Goal: Use online tool/utility

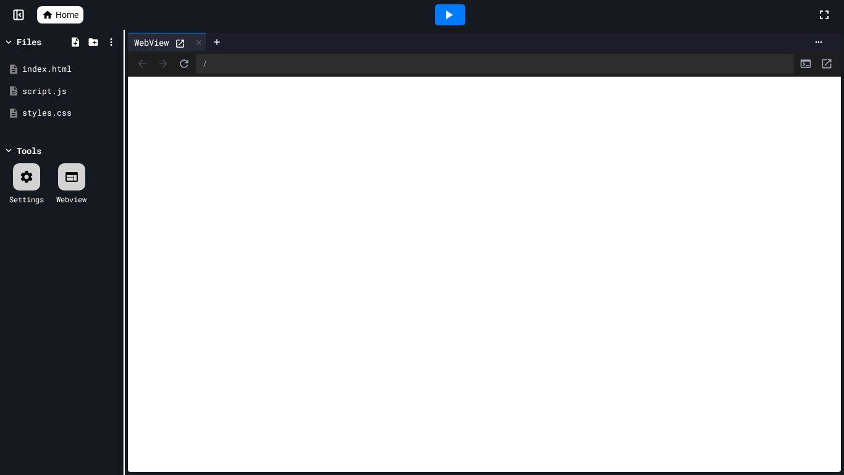
click at [819, 17] on icon at bounding box center [824, 14] width 15 height 15
click at [826, 11] on icon at bounding box center [824, 15] width 9 height 9
click at [826, 11] on icon at bounding box center [824, 15] width 12 height 12
click at [826, 11] on icon at bounding box center [824, 15] width 9 height 9
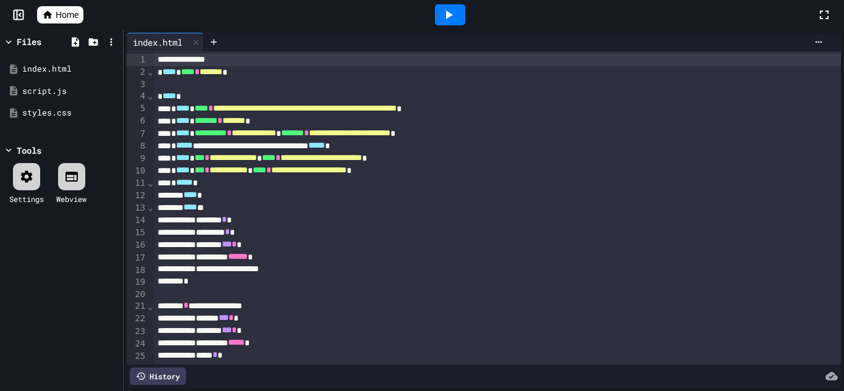
click at [448, 10] on icon at bounding box center [448, 14] width 15 height 15
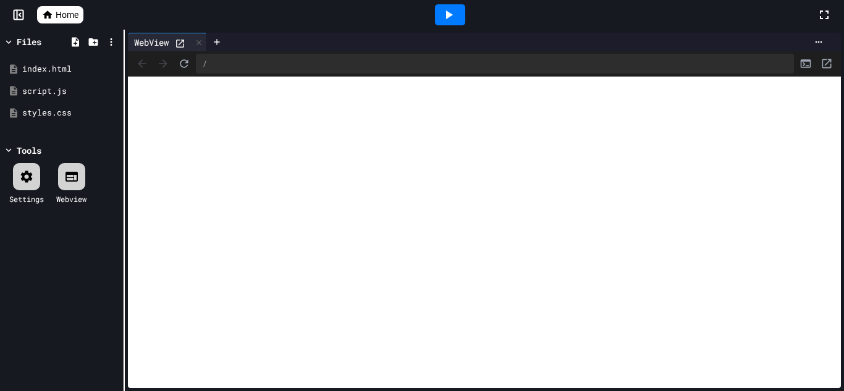
click at [93, 200] on div "**********" at bounding box center [422, 211] width 844 height 362
click at [823, 18] on icon at bounding box center [824, 14] width 15 height 15
click at [42, 291] on div "**********" at bounding box center [422, 211] width 844 height 362
click at [111, 45] on icon at bounding box center [111, 41] width 2 height 7
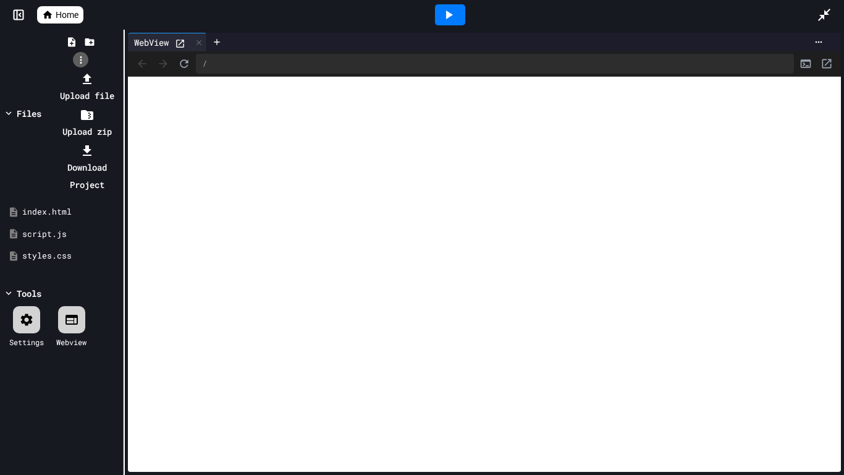
click at [110, 70] on div at bounding box center [80, 70] width 79 height 0
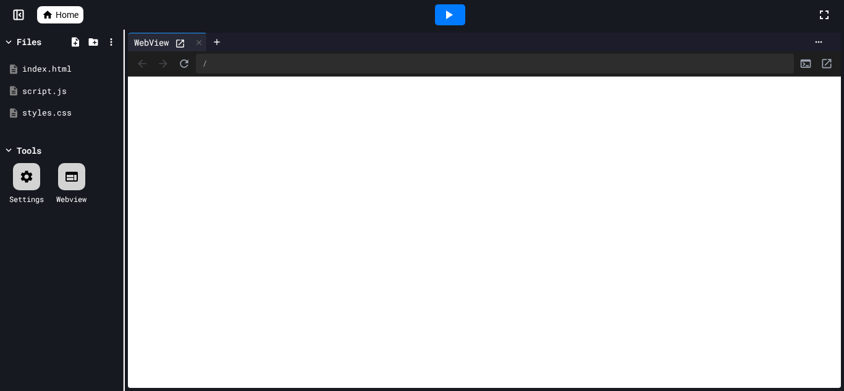
click at [820, 14] on icon at bounding box center [824, 14] width 15 height 15
click at [829, 21] on icon at bounding box center [824, 14] width 15 height 15
click at [830, 11] on icon at bounding box center [824, 14] width 15 height 15
